Goal: Task Accomplishment & Management: Use online tool/utility

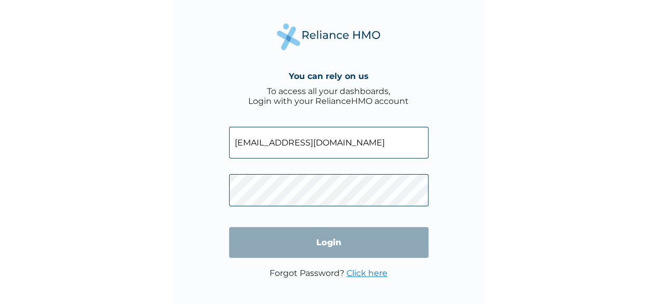
click at [361, 245] on input "Login" at bounding box center [328, 242] width 199 height 31
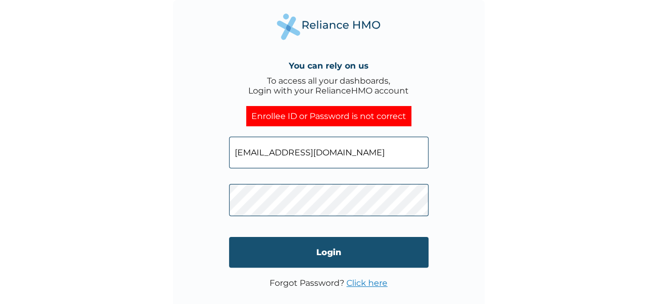
click at [359, 249] on input "Login" at bounding box center [328, 252] width 199 height 31
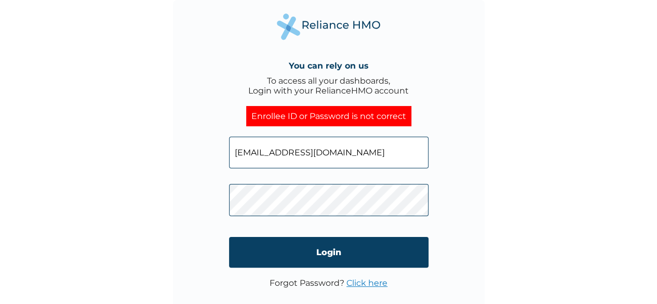
click at [408, 152] on input "opeyemi.anipole@hugotech.co" at bounding box center [328, 153] width 199 height 32
type input "o"
type input "0"
click at [480, 222] on div "You can rely on us To access all your dashboards, Login with your RelianceHMO a…" at bounding box center [329, 156] width 312 height 312
click at [356, 155] on input "0" at bounding box center [328, 153] width 199 height 32
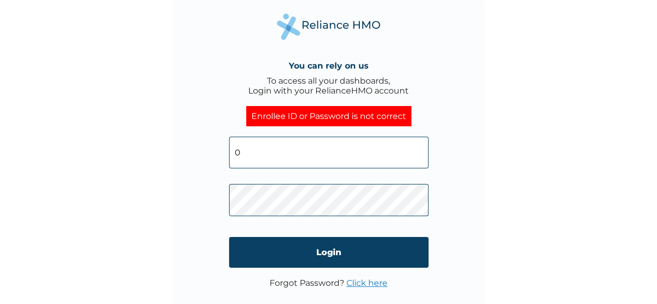
click at [376, 137] on input "0" at bounding box center [328, 153] width 199 height 32
click at [391, 150] on input "0" at bounding box center [328, 153] width 199 height 32
type input "opeyemi.anipole@hugotech.co"
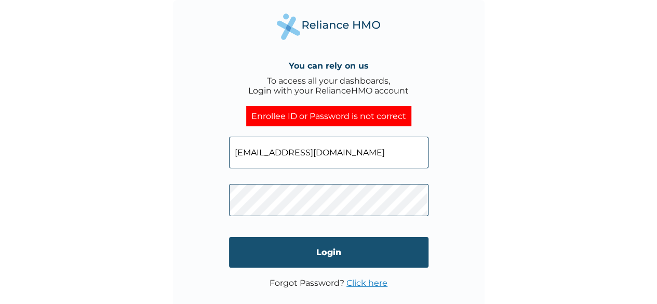
click at [397, 255] on input "Login" at bounding box center [328, 252] width 199 height 31
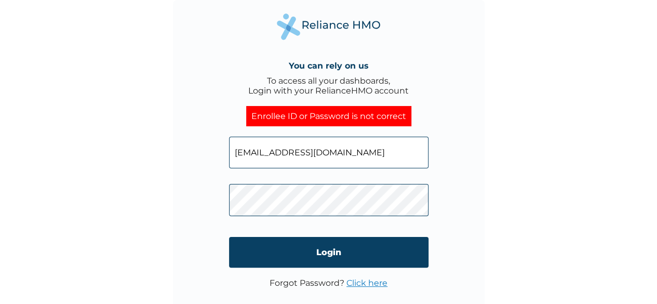
click at [368, 149] on input "opeyemi.anipole@hugotech.co" at bounding box center [328, 153] width 199 height 32
type input "o"
paste input "OHT/12040/A"
type input "OHT/12040/A"
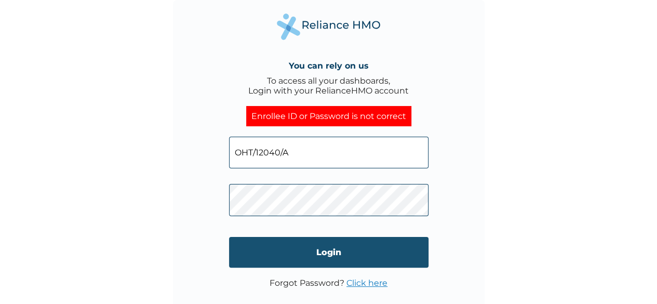
click at [393, 251] on input "Login" at bounding box center [328, 252] width 199 height 31
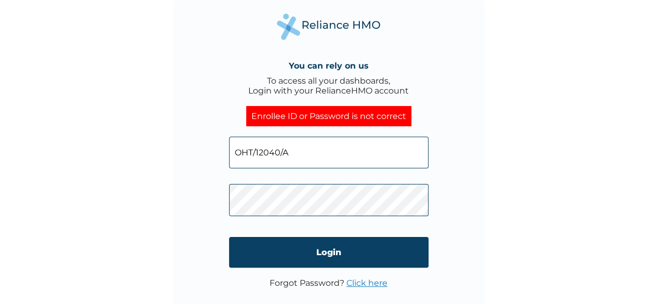
click at [375, 284] on link "Click here" at bounding box center [366, 283] width 41 height 10
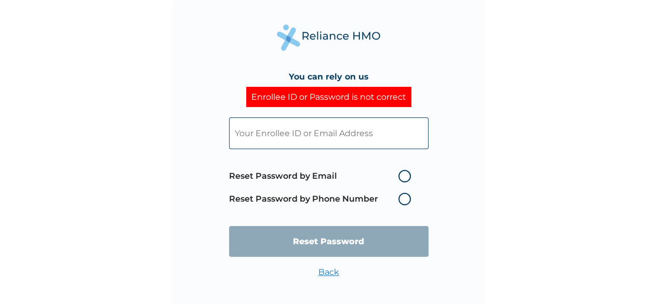
click at [398, 174] on label "Reset Password by Email" at bounding box center [322, 176] width 187 height 12
click at [398, 174] on input "Reset Password by Email" at bounding box center [392, 176] width 17 height 17
radio input "true"
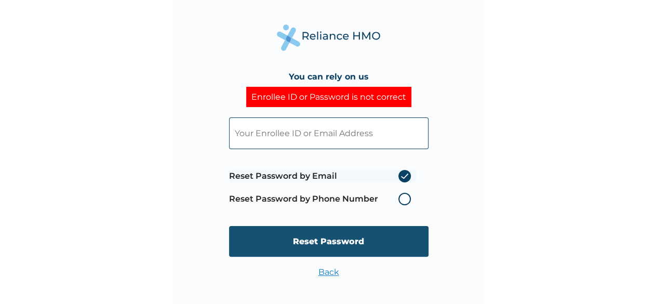
click at [399, 240] on input "Reset Password" at bounding box center [328, 241] width 199 height 31
type input "opeyemi.anipole@hugotech.co"
click at [424, 232] on input "Reset Password" at bounding box center [328, 241] width 199 height 31
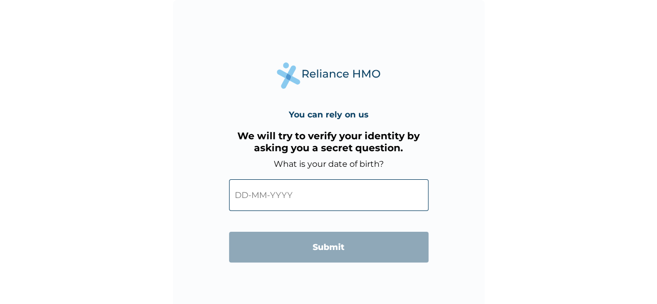
click at [250, 195] on input "text" at bounding box center [328, 195] width 199 height 32
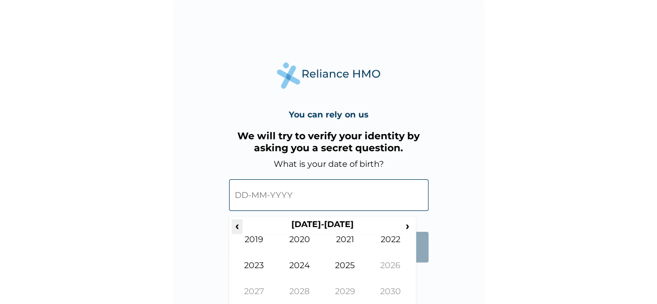
click at [236, 226] on span "‹" at bounding box center [237, 225] width 11 height 13
click at [236, 225] on span "‹" at bounding box center [237, 225] width 11 height 13
click at [235, 226] on span "‹" at bounding box center [237, 225] width 11 height 13
click at [236, 223] on span "‹" at bounding box center [237, 225] width 11 height 13
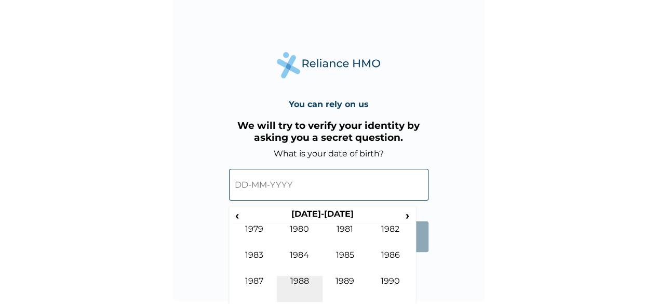
click at [307, 279] on td "1988" at bounding box center [300, 289] width 46 height 26
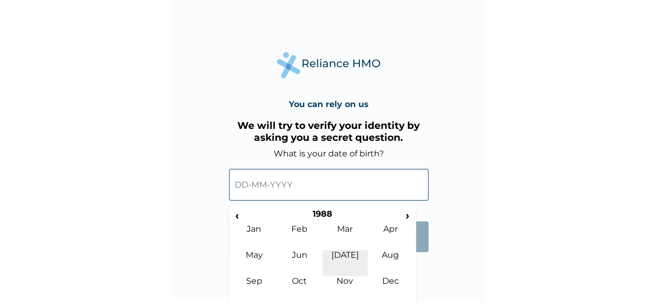
click at [349, 255] on td "Jul" at bounding box center [345, 263] width 46 height 26
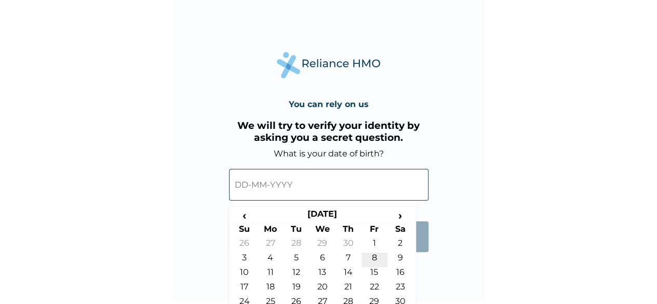
click at [375, 258] on td "8" at bounding box center [374, 259] width 26 height 15
type input "08-07-1988"
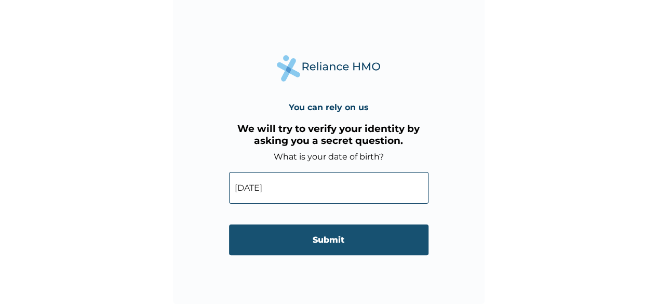
click at [398, 234] on input "Submit" at bounding box center [328, 239] width 199 height 31
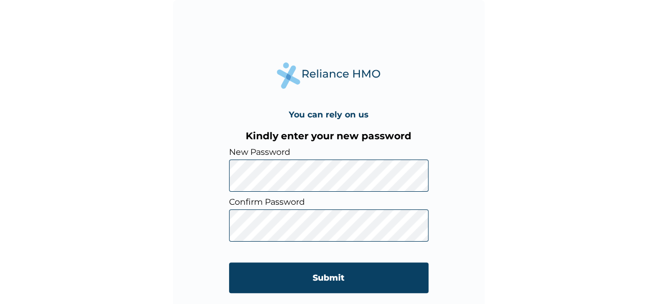
scroll to position [7, 0]
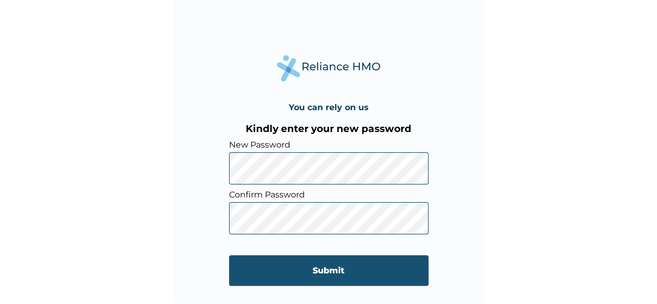
click at [417, 268] on input "Submit" at bounding box center [328, 270] width 199 height 31
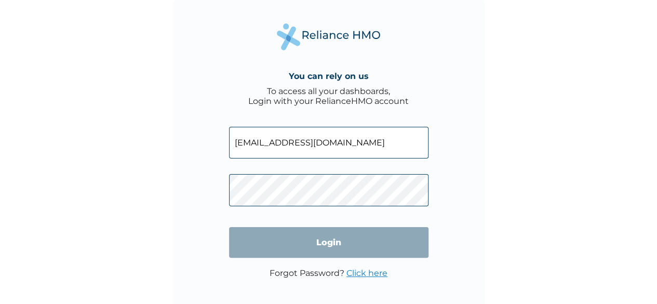
click at [365, 141] on input "opeyemi.anipole@hugotech.co" at bounding box center [328, 143] width 199 height 32
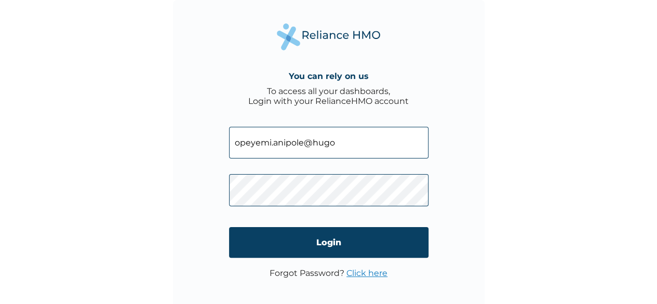
type input "opeyemi.anipole@hug"
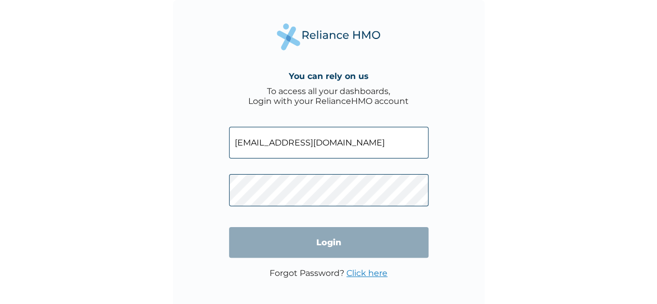
click at [387, 138] on input "[EMAIL_ADDRESS][DOMAIN_NAME]" at bounding box center [328, 143] width 199 height 32
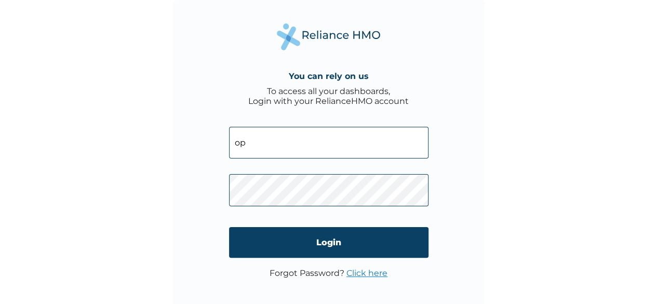
type input "o"
paste input "OHT/12040/A"
type input "OHT/12040/A"
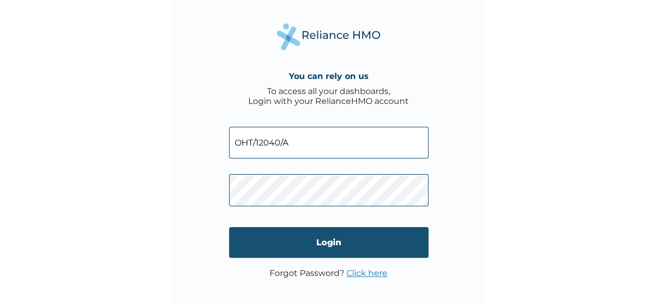
click at [423, 239] on input "Login" at bounding box center [328, 242] width 199 height 31
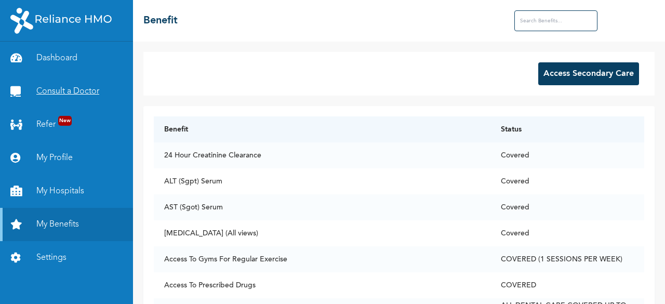
click at [51, 94] on link "Consult a Doctor" at bounding box center [66, 91] width 133 height 33
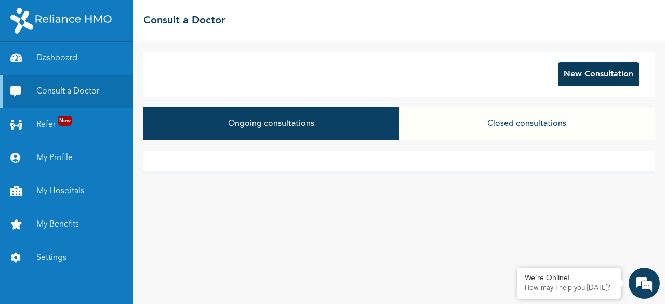
click at [598, 85] on button "New Consultation" at bounding box center [598, 74] width 81 height 24
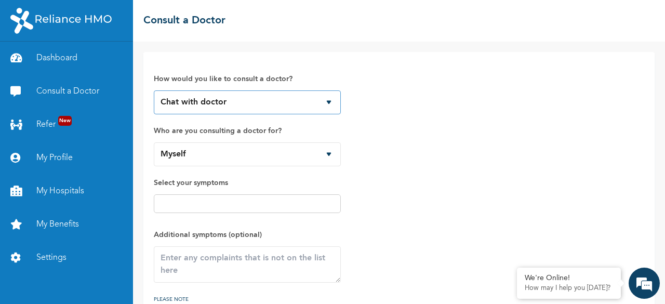
click at [179, 107] on select "Chat with doctor Phone Call" at bounding box center [247, 102] width 187 height 24
click at [174, 100] on select "Chat with doctor Phone Call" at bounding box center [247, 102] width 187 height 24
click at [168, 201] on input "text" at bounding box center [247, 203] width 181 height 12
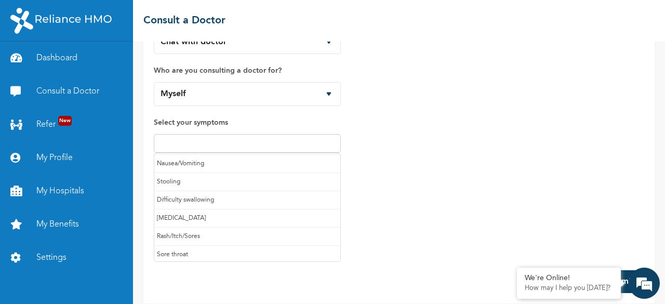
scroll to position [69, 0]
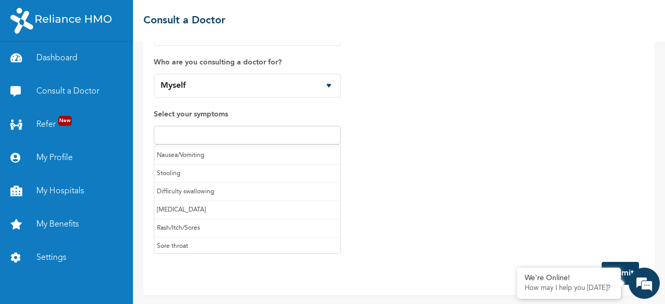
click at [304, 140] on input "text" at bounding box center [247, 135] width 181 height 12
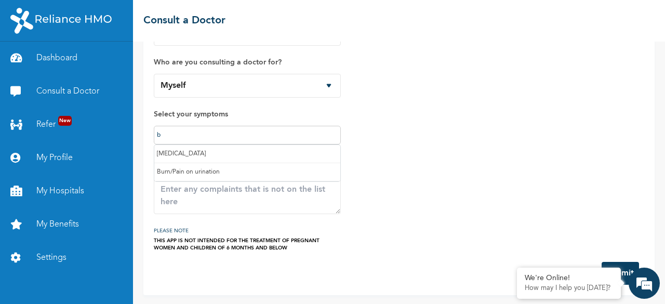
scroll to position [0, 0]
type input "body pains and general body weakness"
click at [394, 186] on div "How would you like to consult a doctor? Chat with doctor Phone Call Who are you…" at bounding box center [399, 123] width 490 height 258
click at [624, 269] on button "Submit" at bounding box center [619, 273] width 37 height 23
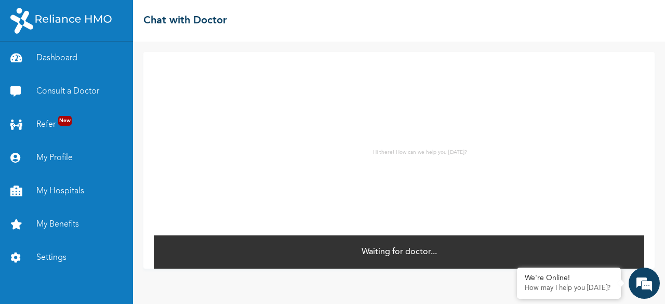
click at [316, 206] on div "Hi there! How can we help you today? *" at bounding box center [399, 143] width 490 height 182
click at [38, 64] on link "Dashboard" at bounding box center [66, 58] width 133 height 33
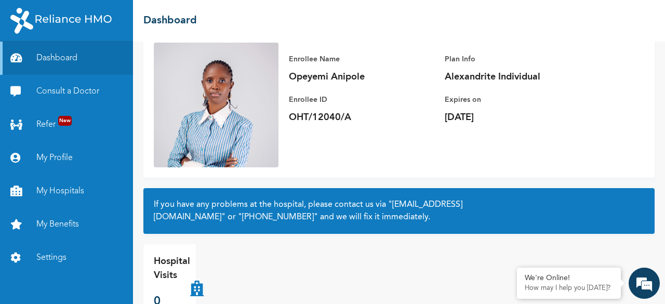
scroll to position [98, 0]
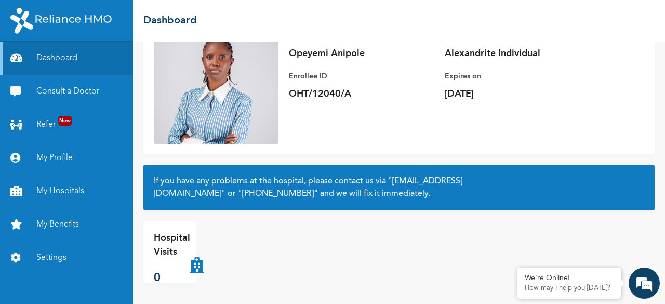
click at [616, 52] on div "Enrollee Name Opeyemi Anipole Enrollee ID OHT/12040/A Plan Info Alexandrite Ind…" at bounding box center [398, 81] width 511 height 145
click at [58, 90] on link "Consult a Doctor" at bounding box center [66, 91] width 133 height 33
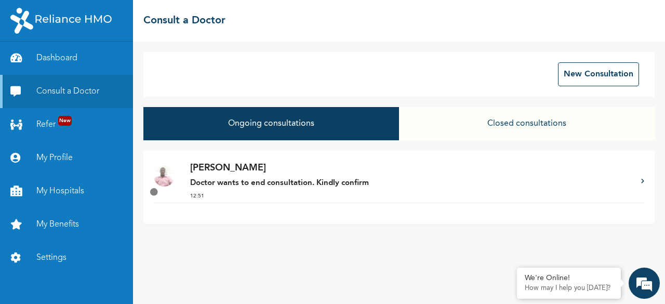
drag, startPoint x: 287, startPoint y: 193, endPoint x: 427, endPoint y: 254, distance: 152.5
click at [427, 254] on div "New Consultation Ongoing consultations Closed consultations Dr. Abubakar Doctor…" at bounding box center [399, 173] width 532 height 262
click at [154, 176] on img at bounding box center [164, 176] width 21 height 21
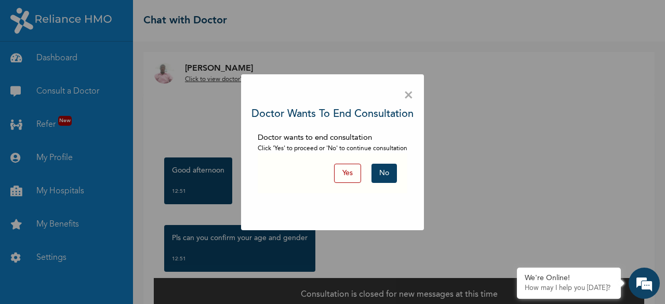
scroll to position [18, 0]
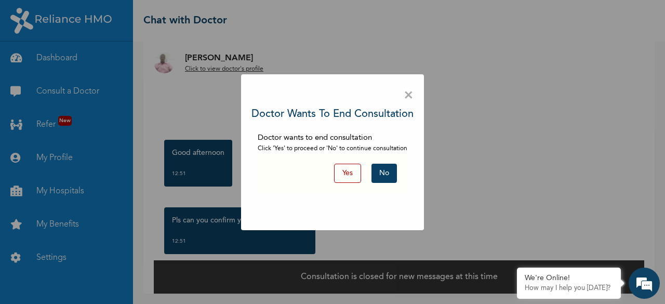
click at [388, 174] on button "No" at bounding box center [383, 173] width 25 height 19
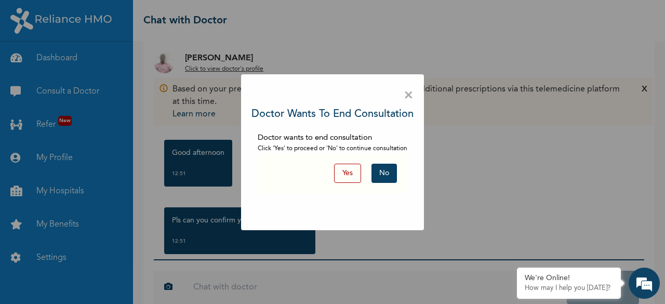
scroll to position [38, 0]
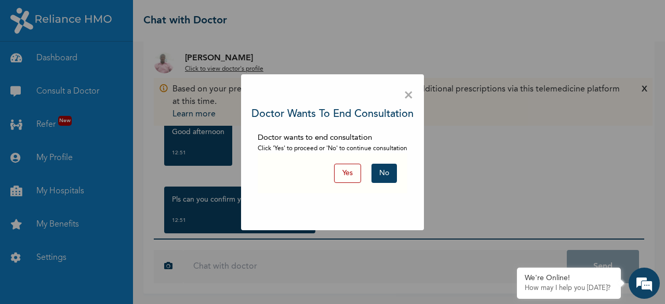
click at [393, 174] on button "No" at bounding box center [383, 173] width 25 height 19
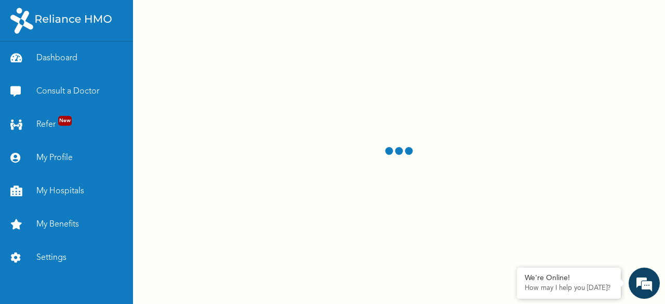
click at [307, 200] on div at bounding box center [399, 152] width 532 height 304
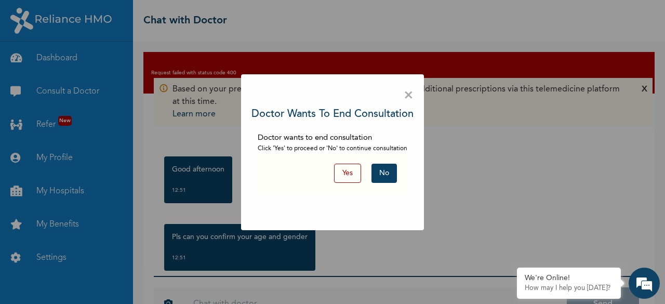
scroll to position [37, 0]
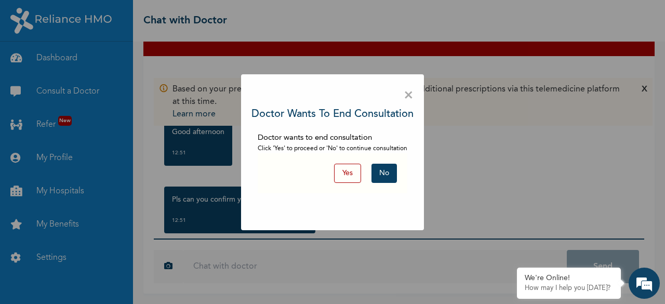
click at [425, 81] on div "× Doctor wants to end consultation Doctor wants to end consultation Click 'Yes'…" at bounding box center [332, 152] width 665 height 304
click at [408, 92] on span "×" at bounding box center [408, 96] width 10 height 22
click at [391, 172] on button "No" at bounding box center [383, 173] width 25 height 19
click at [383, 172] on button "No" at bounding box center [383, 173] width 25 height 19
click at [406, 91] on span "×" at bounding box center [408, 96] width 10 height 22
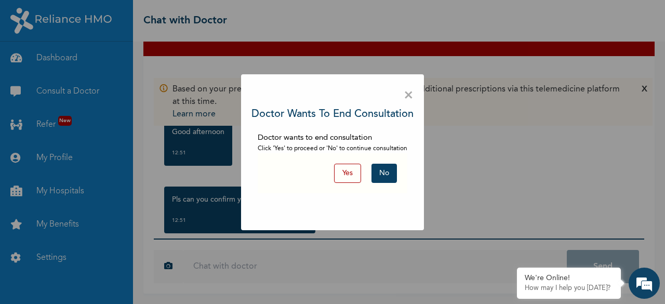
click at [408, 93] on span "×" at bounding box center [408, 96] width 10 height 22
click at [410, 93] on span "×" at bounding box center [408, 96] width 10 height 22
click at [344, 177] on button "Yes" at bounding box center [347, 173] width 27 height 19
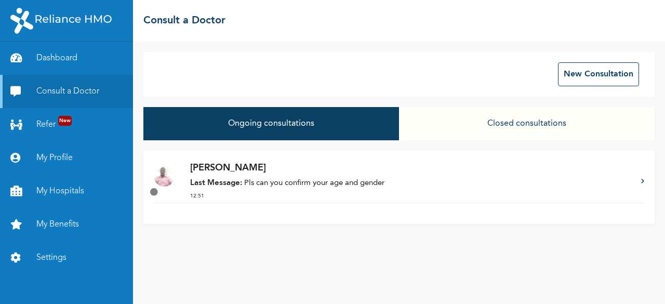
click at [330, 198] on p "12:51" at bounding box center [410, 196] width 440 height 8
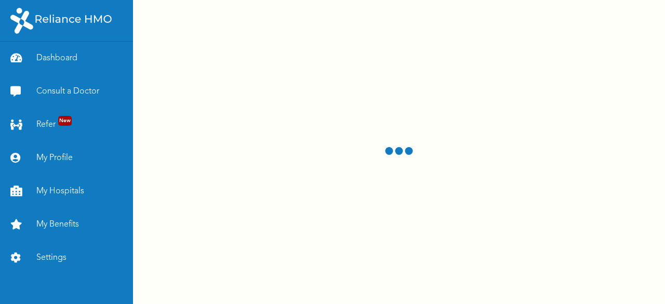
click at [330, 198] on div at bounding box center [399, 152] width 532 height 304
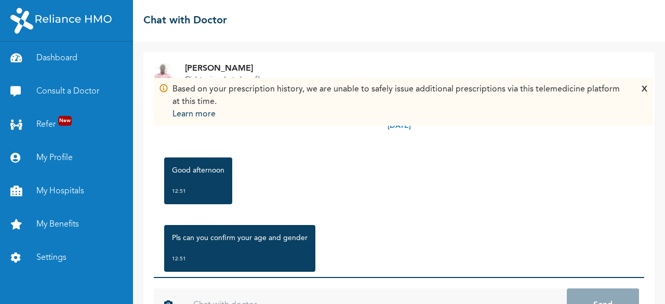
scroll to position [38, 0]
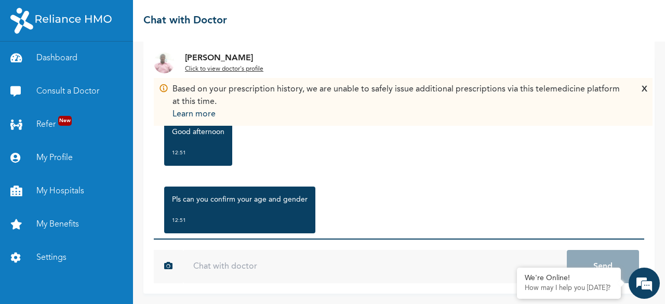
click at [200, 271] on input "text" at bounding box center [375, 266] width 384 height 33
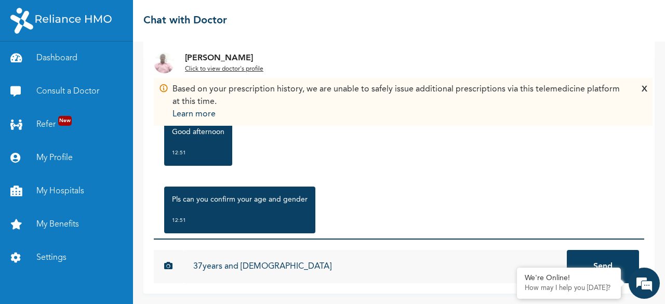
scroll to position [23, 0]
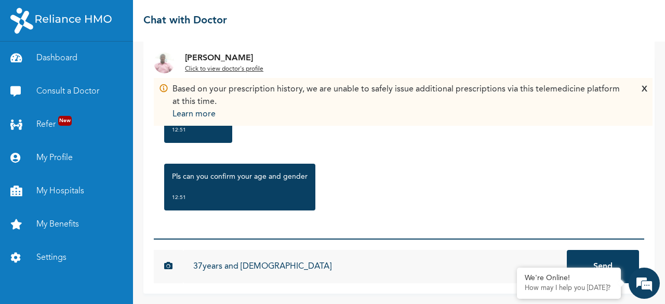
type input "37years and [DEMOGRAPHIC_DATA]"
click at [600, 262] on button "Send" at bounding box center [603, 266] width 72 height 33
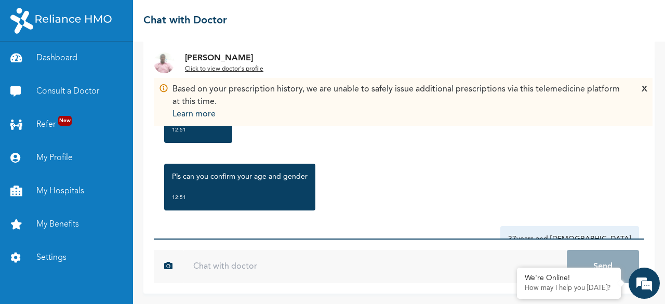
scroll to position [80, 0]
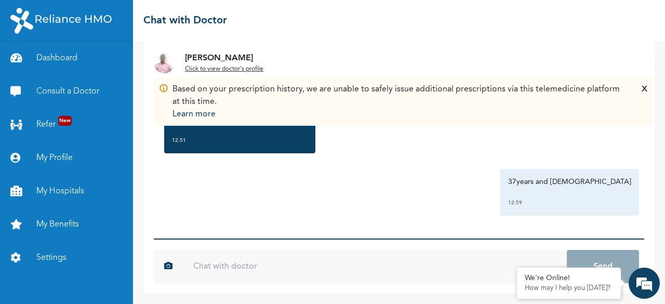
click at [232, 67] on u "Click to view doctor's profile" at bounding box center [224, 69] width 78 height 6
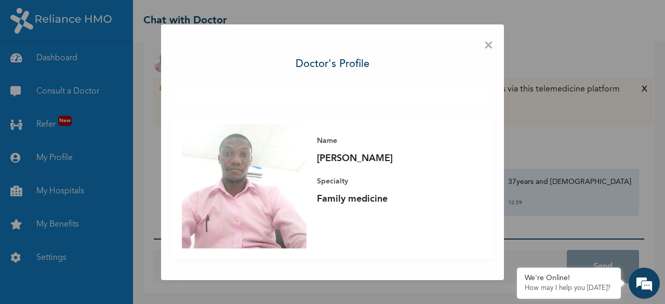
click at [491, 41] on span "×" at bounding box center [488, 46] width 10 height 22
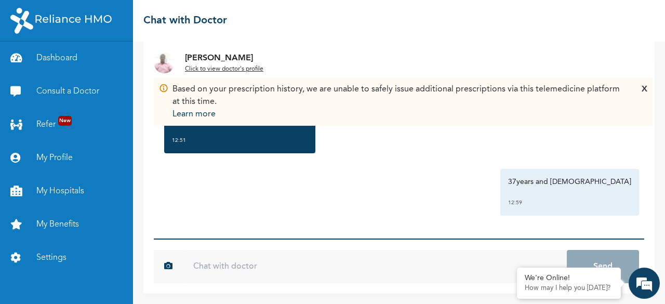
click at [371, 272] on input "text" at bounding box center [375, 266] width 384 height 33
type input "H"
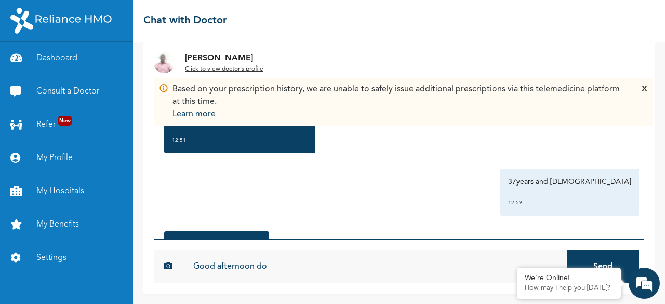
scroll to position [147, 0]
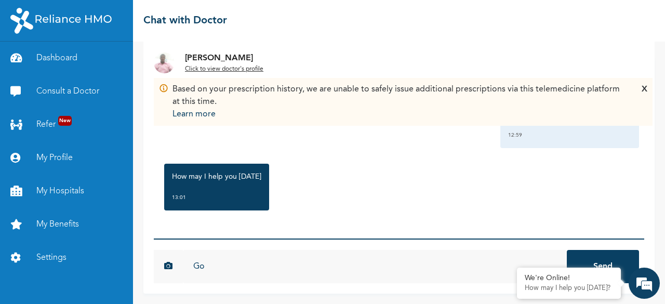
type input "G"
type input "Good afternoon doctor"
click at [567, 250] on button "Send" at bounding box center [603, 266] width 72 height 33
type input "I am having general body pains and weakness"
click at [567, 250] on button "Send" at bounding box center [603, 266] width 72 height 33
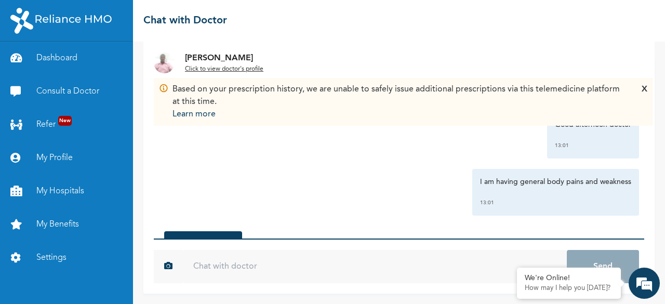
scroll to position [329, 0]
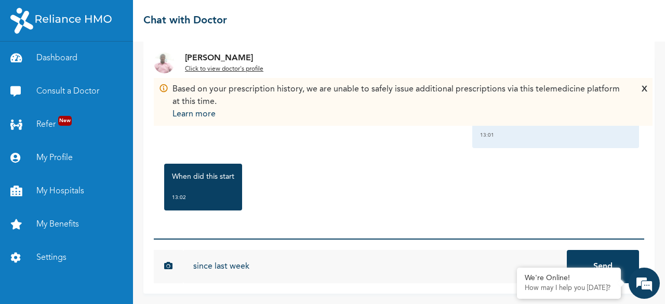
type input "since last week"
click at [567, 250] on button "Send" at bounding box center [603, 266] width 72 height 33
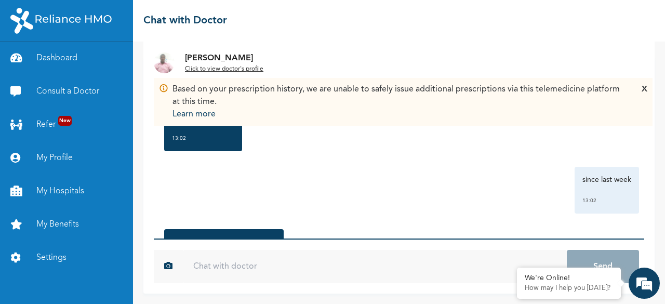
scroll to position [454, 0]
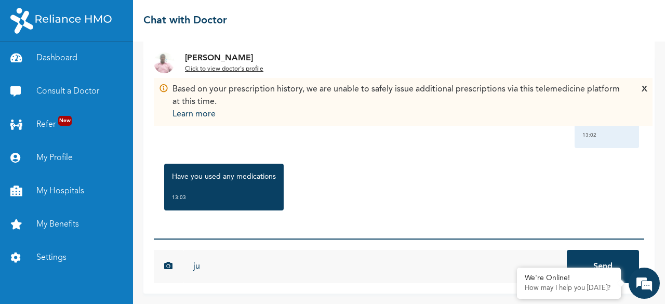
type input "j"
type input "I took just [MEDICAL_DATA]"
click at [567, 250] on button "Send" at bounding box center [603, 266] width 72 height 33
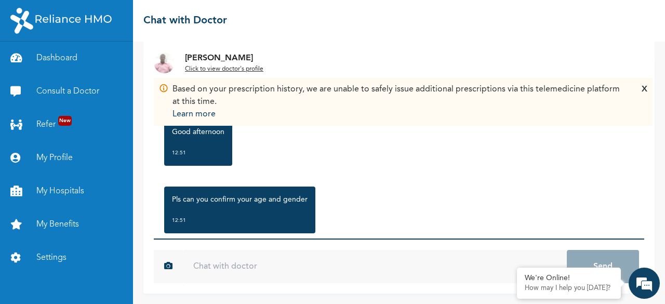
scroll to position [3, 0]
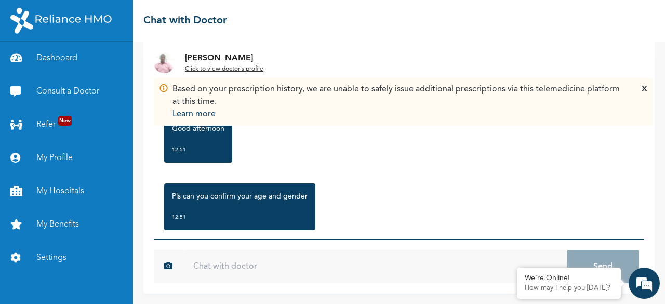
click at [652, 83] on div "[PERSON_NAME] to view doctor's profile Based on your prescription history, we a…" at bounding box center [399, 173] width 532 height 262
click at [646, 86] on div "X" at bounding box center [644, 101] width 6 height 37
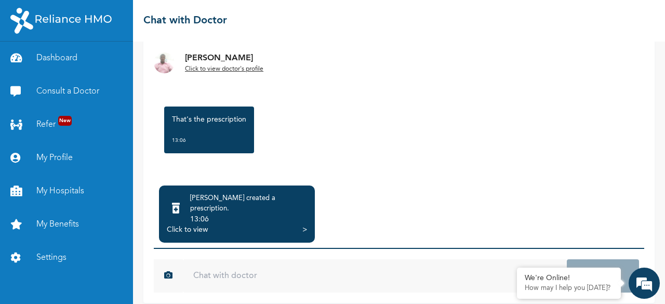
scroll to position [656, 0]
click at [200, 224] on div "Click to view" at bounding box center [187, 229] width 41 height 10
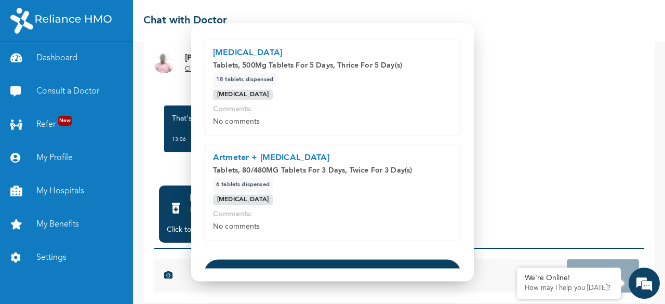
scroll to position [90, 0]
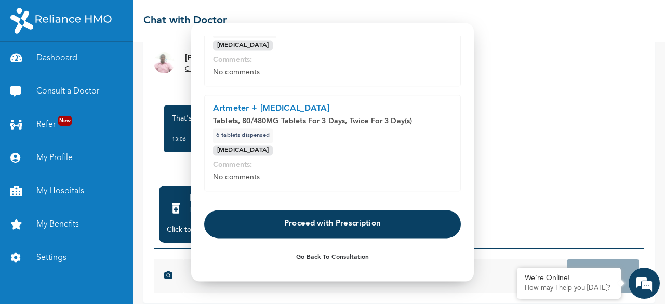
click at [383, 224] on button "Proceed with Prescription" at bounding box center [332, 224] width 257 height 28
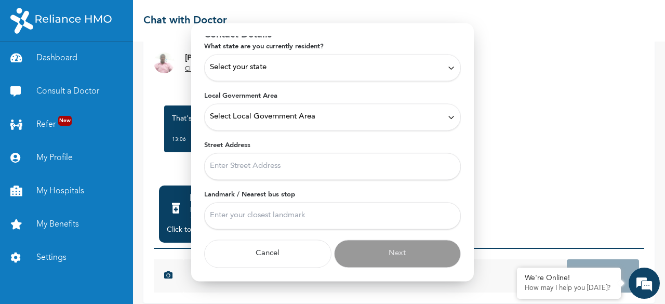
scroll to position [49, 0]
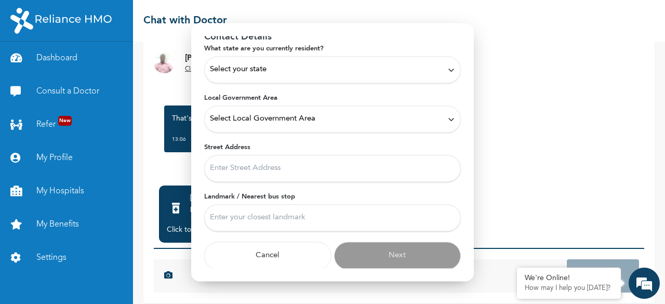
click at [423, 69] on div "Select your state" at bounding box center [332, 69] width 245 height 11
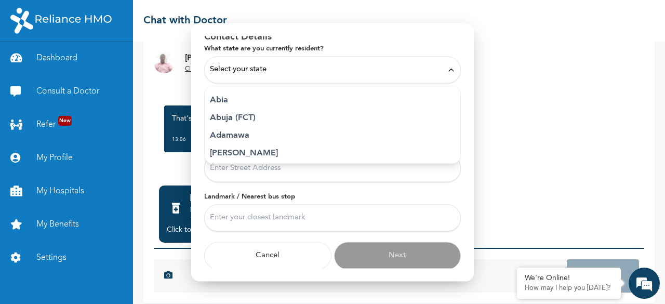
click at [363, 64] on div "Select your state" at bounding box center [332, 69] width 245 height 11
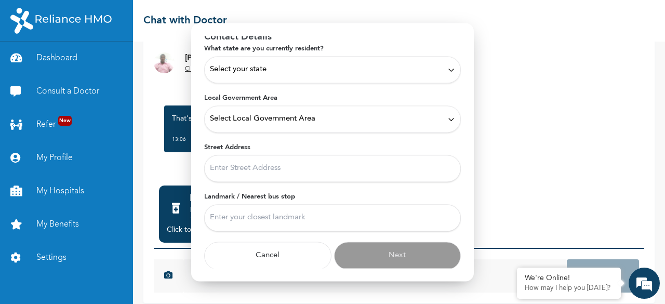
click at [428, 64] on div "Select your state" at bounding box center [332, 69] width 245 height 11
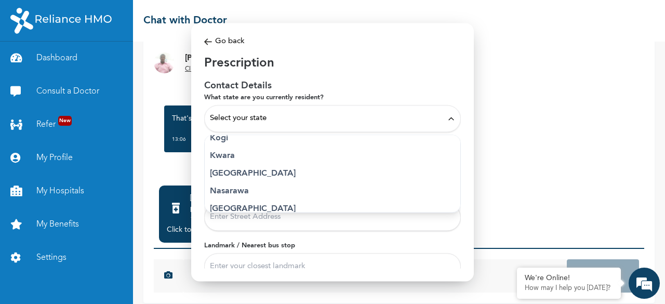
scroll to position [399, 0]
click at [238, 171] on p "[GEOGRAPHIC_DATA]" at bounding box center [332, 174] width 245 height 12
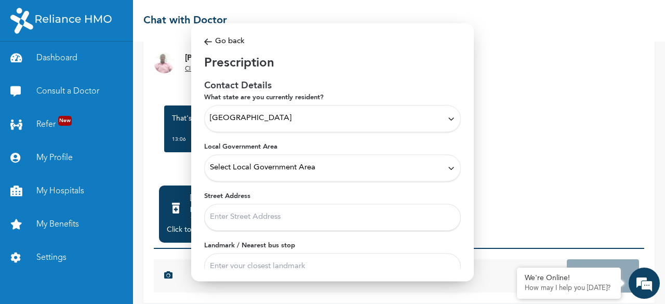
click at [417, 168] on div "Select Local Government Area" at bounding box center [332, 167] width 245 height 11
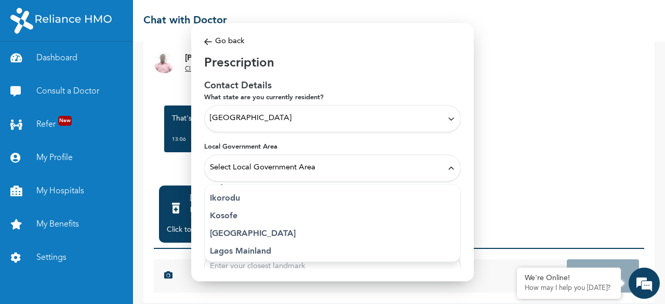
scroll to position [194, 0]
click at [233, 201] on p "Ikorodu" at bounding box center [332, 198] width 245 height 12
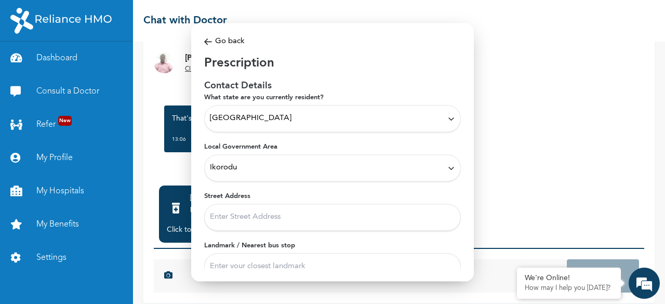
click at [332, 214] on input "Street Address" at bounding box center [332, 217] width 257 height 27
click at [335, 217] on input "Street Address" at bounding box center [332, 217] width 257 height 27
type input "&"
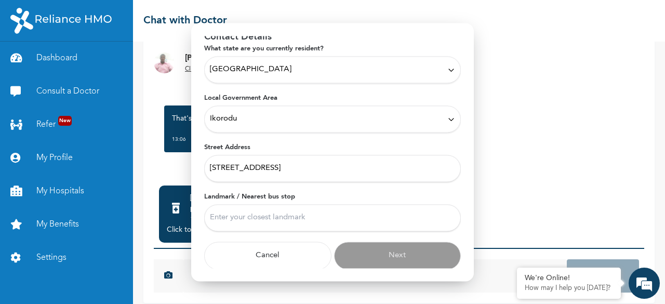
type input "[STREET_ADDRESS]"
click at [339, 215] on input "Landmark / Nearest bus stop" at bounding box center [332, 217] width 257 height 27
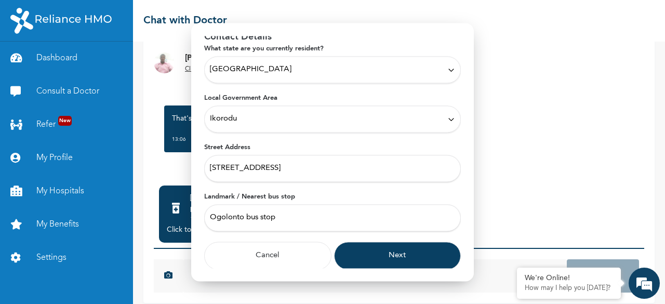
type input "Ogolonto bus stop"
click at [412, 253] on button "Next" at bounding box center [397, 255] width 127 height 28
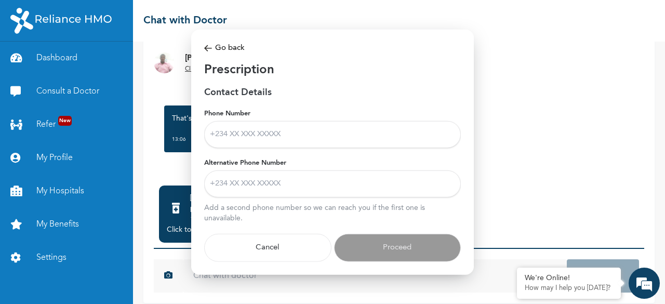
scroll to position [0, 0]
click at [329, 146] on input "Phone Number" at bounding box center [332, 134] width 257 height 27
type input "09125838794"
click at [363, 187] on input "Alternative Phone Number" at bounding box center [332, 183] width 257 height 27
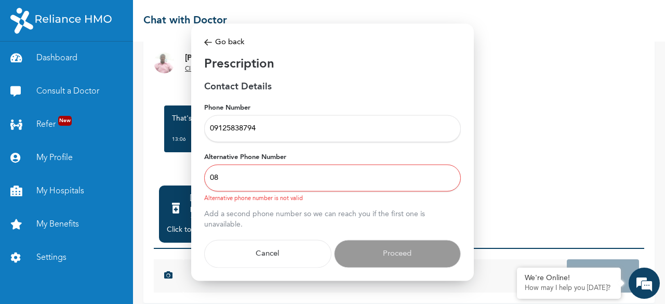
type input "0"
type input "08025776130"
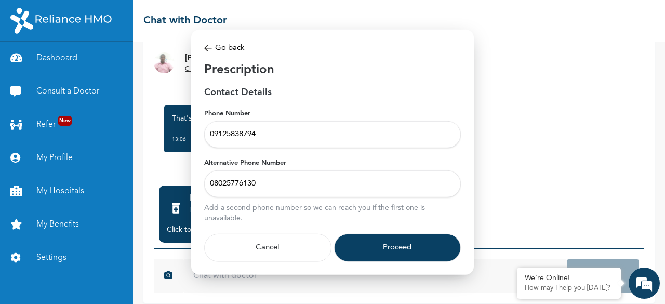
click at [413, 250] on button "Proceed" at bounding box center [397, 248] width 127 height 28
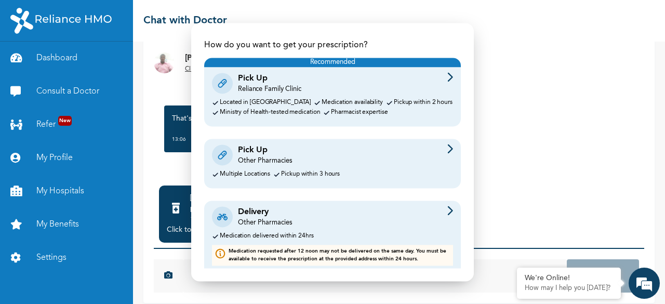
scroll to position [43, 0]
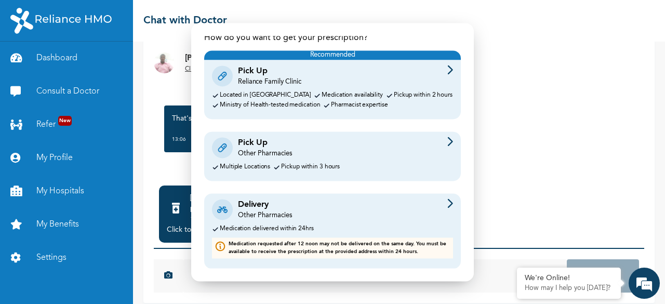
click at [332, 161] on div "Pick Up Other Pharmacies Multiple Locations Pickup within 3 hours" at bounding box center [332, 155] width 257 height 49
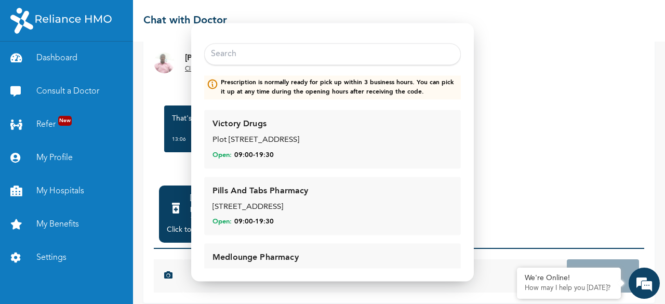
click at [270, 58] on input "text" at bounding box center [332, 55] width 257 height 22
type input "i"
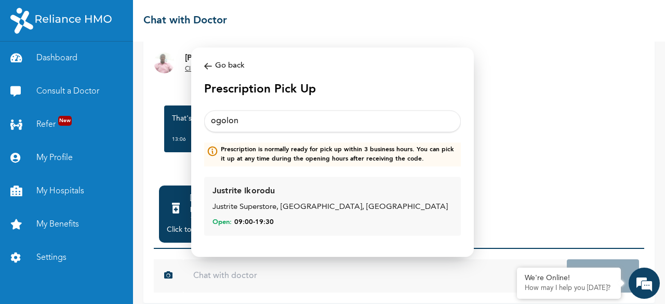
scroll to position [0, 0]
type input "ogolonto"
click at [335, 206] on div "Justrite Superstore, [GEOGRAPHIC_DATA], [GEOGRAPHIC_DATA]" at bounding box center [332, 208] width 240 height 12
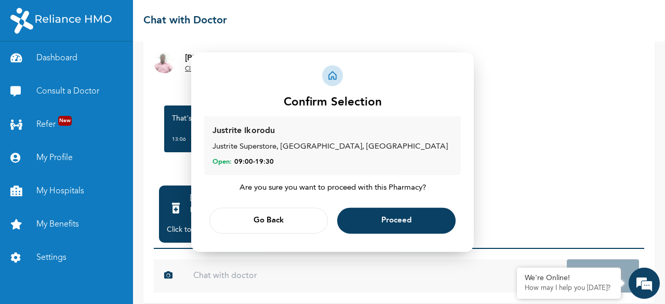
click at [412, 221] on button "Proceed" at bounding box center [396, 221] width 118 height 26
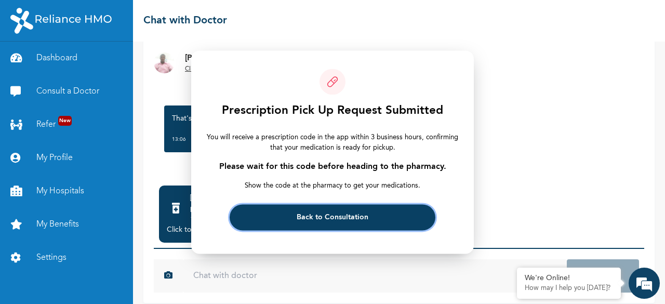
click at [395, 220] on button "Back to Consultation" at bounding box center [332, 217] width 205 height 26
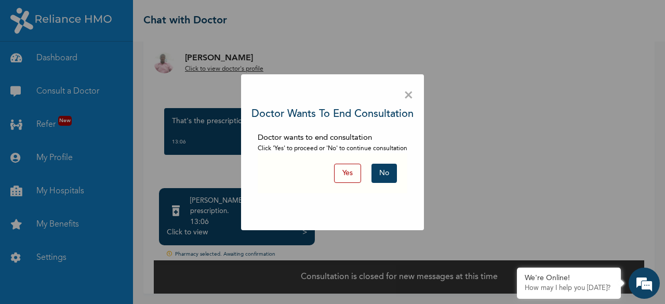
scroll to position [85, 0]
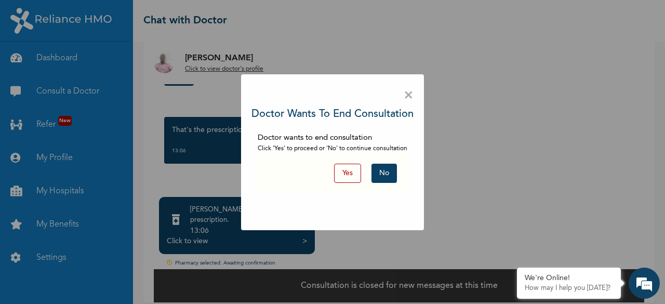
click at [405, 96] on span "×" at bounding box center [408, 96] width 10 height 22
click at [412, 98] on span "×" at bounding box center [408, 96] width 10 height 22
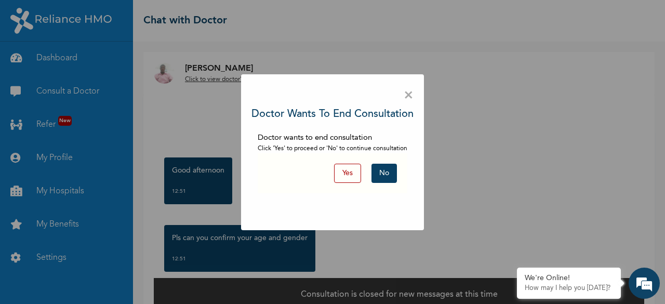
scroll to position [18, 0]
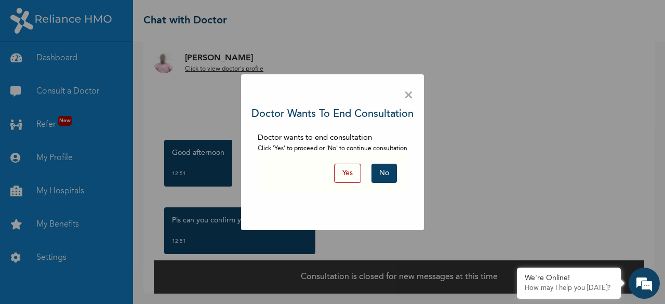
click at [412, 98] on span "×" at bounding box center [408, 96] width 10 height 22
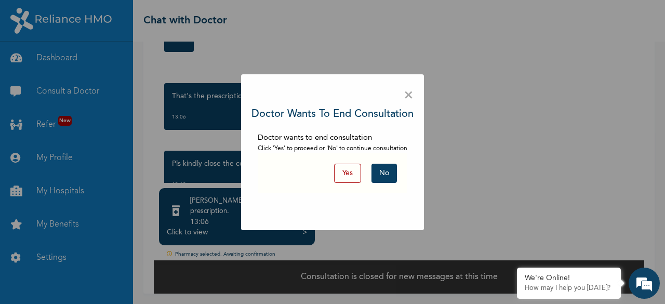
scroll to position [84, 0]
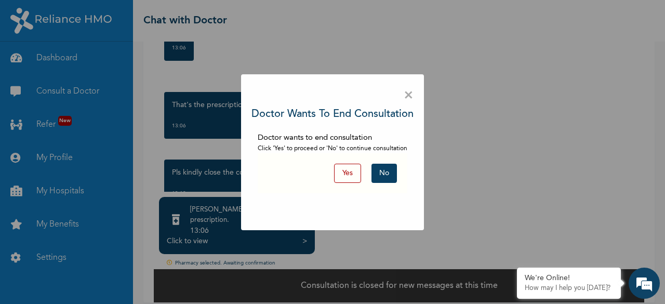
click at [347, 172] on button "Yes" at bounding box center [347, 173] width 27 height 19
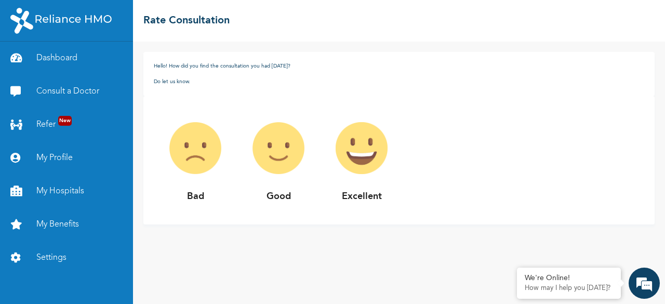
click at [289, 163] on img at bounding box center [278, 147] width 83 height 83
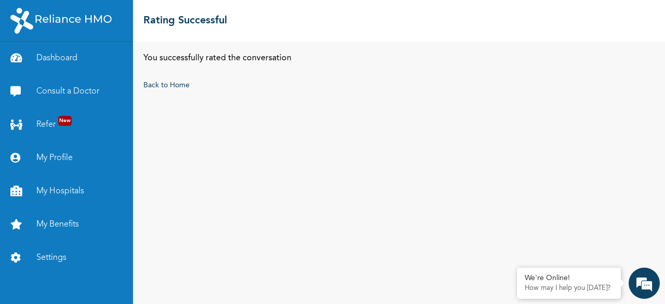
click at [279, 195] on div "You successfully rated the conversation Back to Home" at bounding box center [399, 173] width 532 height 262
click at [173, 84] on link "Back to Home" at bounding box center [166, 85] width 46 height 7
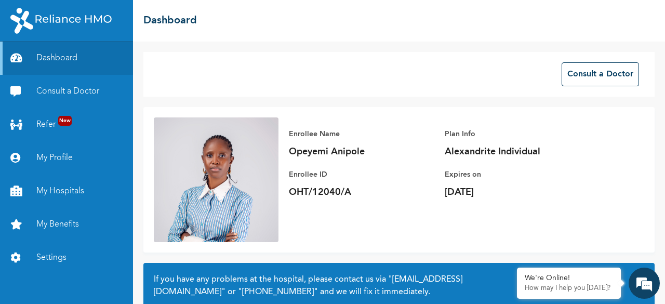
click at [173, 84] on div "Consult a Doctor" at bounding box center [398, 74] width 511 height 45
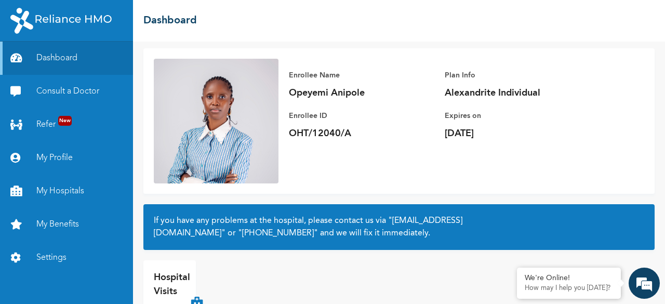
scroll to position [98, 0]
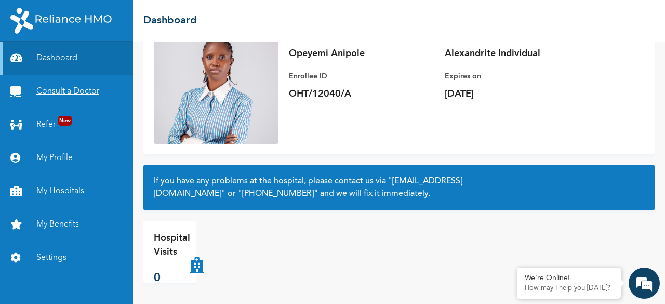
click at [91, 95] on link "Consult a Doctor" at bounding box center [66, 91] width 133 height 33
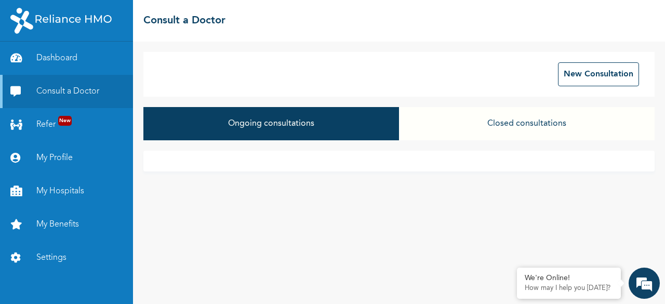
click at [308, 118] on button "Ongoing consultations" at bounding box center [270, 123] width 255 height 33
click at [233, 128] on button "Ongoing consultations" at bounding box center [270, 123] width 255 height 33
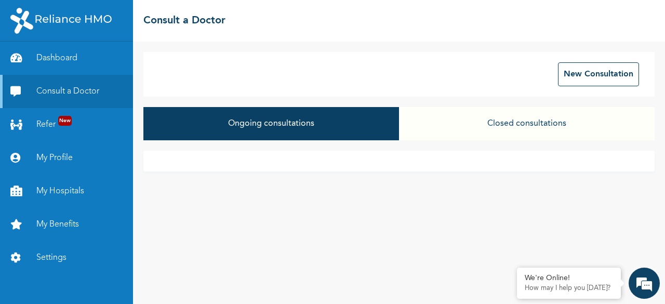
click at [233, 128] on button "Ongoing consultations" at bounding box center [270, 123] width 255 height 33
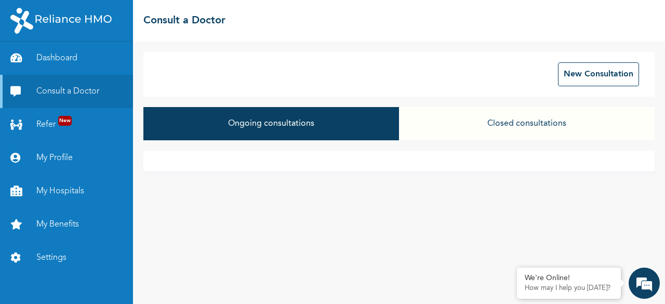
click at [233, 128] on button "Ongoing consultations" at bounding box center [270, 123] width 255 height 33
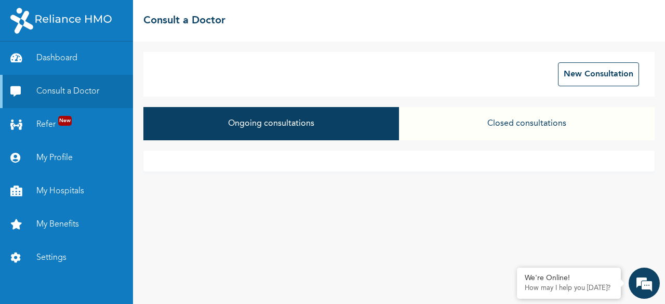
drag, startPoint x: 233, startPoint y: 128, endPoint x: 315, endPoint y: 128, distance: 82.6
click at [315, 128] on button "Ongoing consultations" at bounding box center [270, 123] width 255 height 33
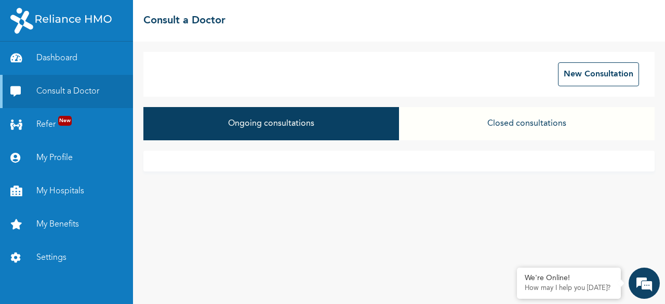
drag, startPoint x: 315, startPoint y: 128, endPoint x: 526, endPoint y: 102, distance: 212.4
click at [526, 102] on div "New Consultation Ongoing consultations Closed consultations" at bounding box center [399, 173] width 532 height 262
click at [556, 125] on button "Closed consultations" at bounding box center [526, 123] width 255 height 33
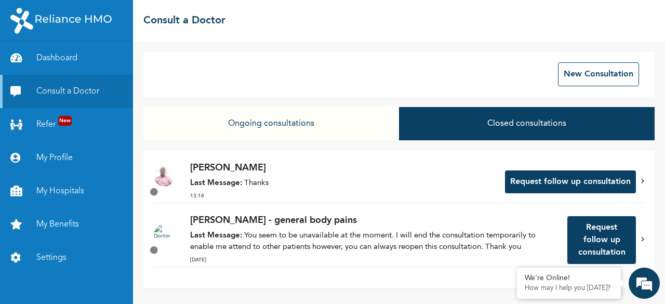
click at [269, 173] on p "[PERSON_NAME]" at bounding box center [342, 168] width 304 height 14
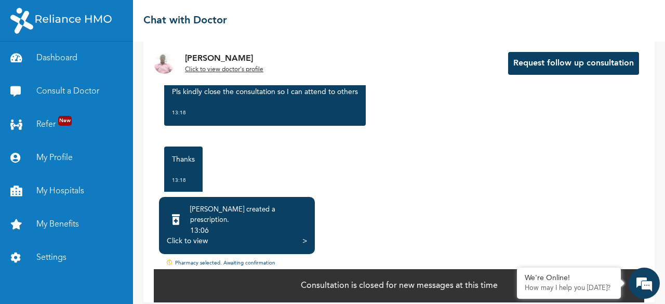
scroll to position [791, 0]
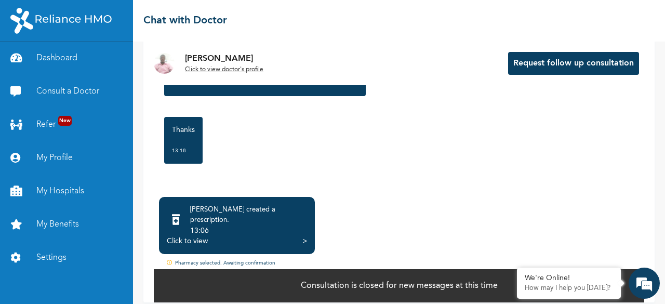
click at [240, 225] on div "13:06" at bounding box center [248, 230] width 117 height 10
click at [304, 236] on div ">" at bounding box center [304, 241] width 5 height 10
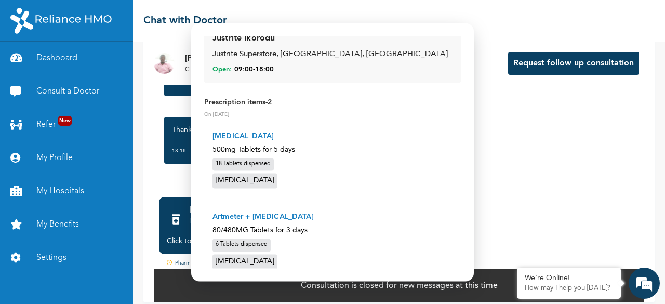
scroll to position [118, 0]
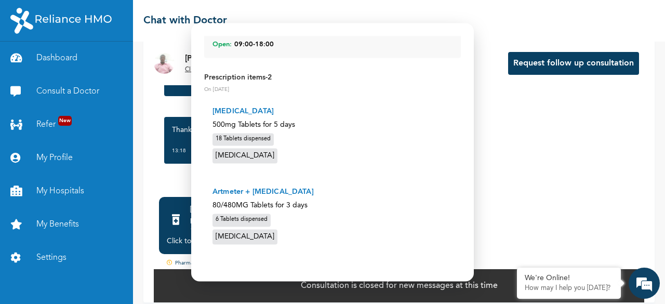
click at [509, 182] on div at bounding box center [332, 152] width 665 height 304
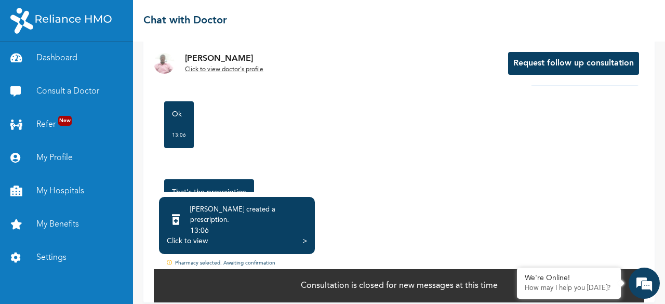
scroll to position [791, 0]
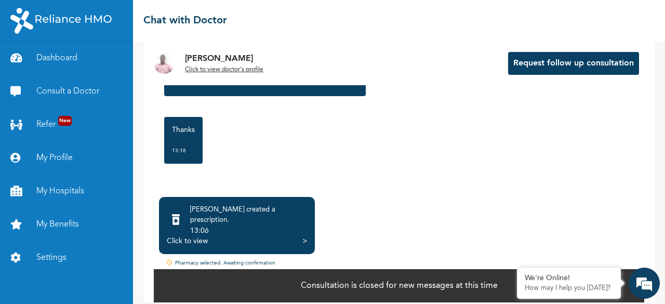
click at [219, 259] on div "Pharmacy selected. Awaiting confirmation" at bounding box center [399, 263] width 490 height 9
click at [277, 225] on div "13:06" at bounding box center [248, 230] width 117 height 10
click at [194, 225] on div "13:06" at bounding box center [248, 230] width 117 height 10
click at [187, 236] on div "Click to view" at bounding box center [187, 241] width 41 height 10
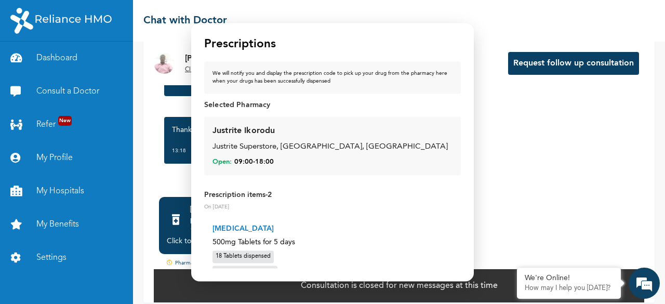
click at [117, 130] on div at bounding box center [332, 152] width 665 height 304
